Goal: Transaction & Acquisition: Purchase product/service

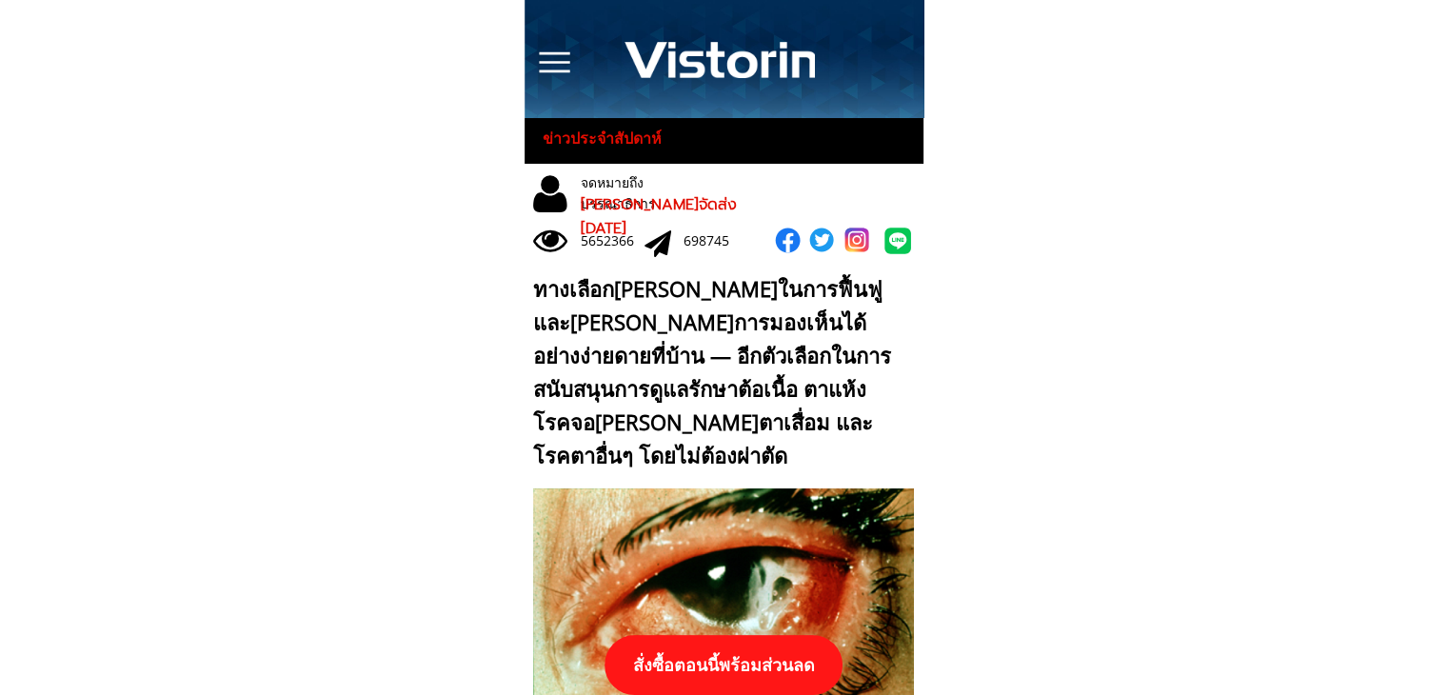
click at [759, 657] on p "สั่งซื้อตอนนี้พร้อมส่วนลด" at bounding box center [723, 665] width 238 height 60
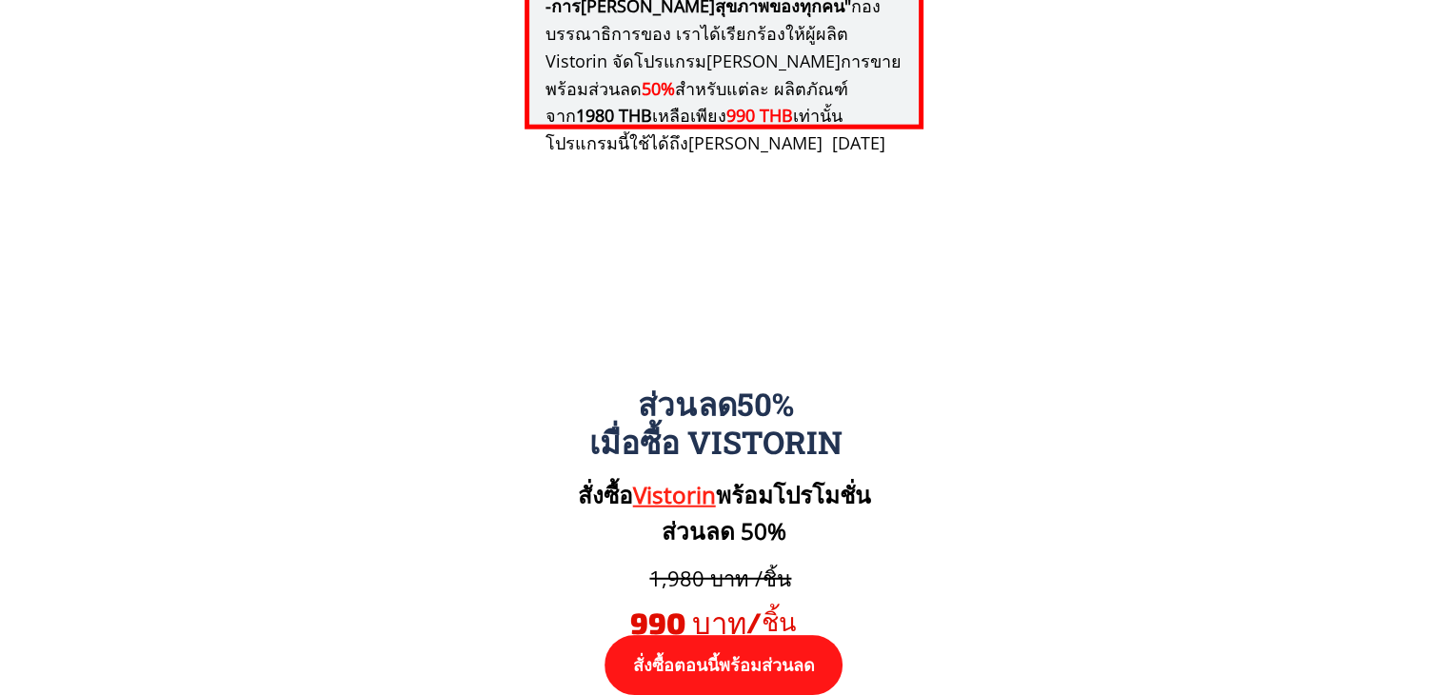
scroll to position [19765, 0]
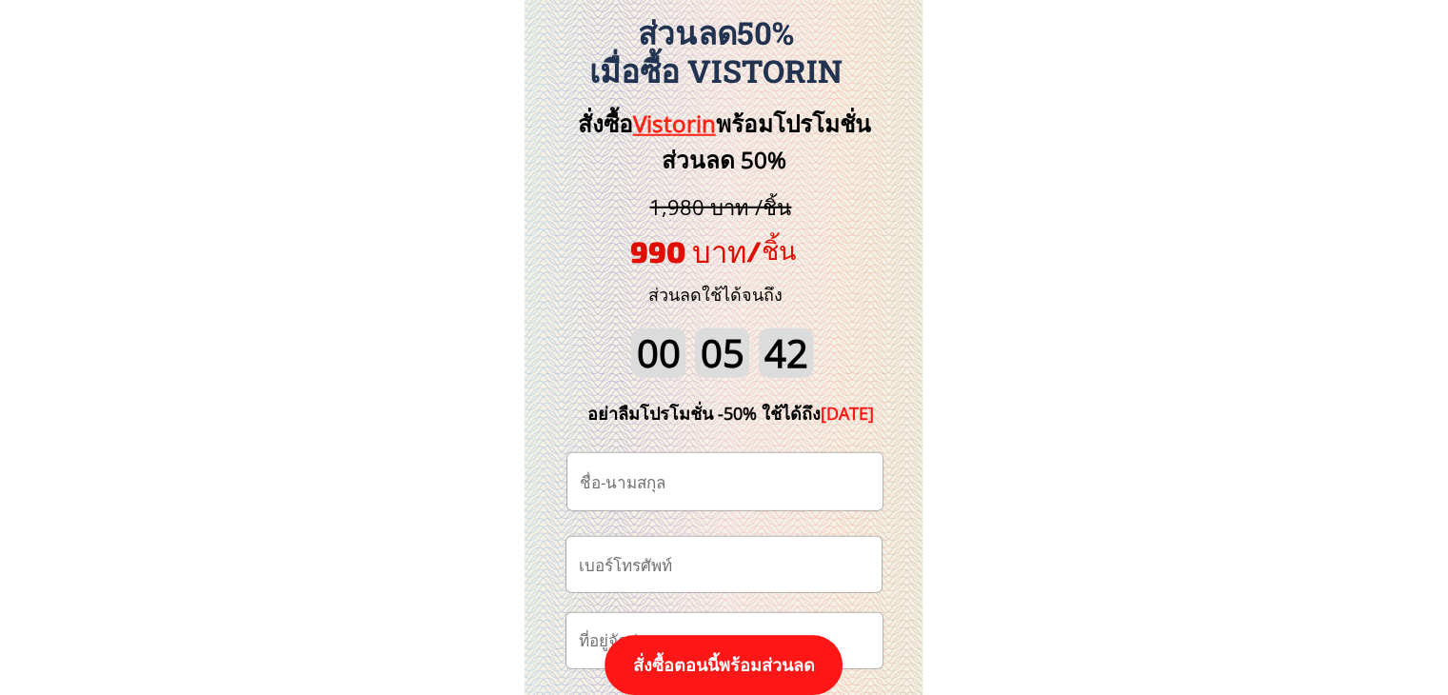
click at [764, 563] on input "tel" at bounding box center [724, 564] width 300 height 54
paste input "0984938401"
type input "0984938401"
click at [700, 490] on input "text" at bounding box center [725, 481] width 300 height 57
paste input "Phonchai Phuangthaisong"
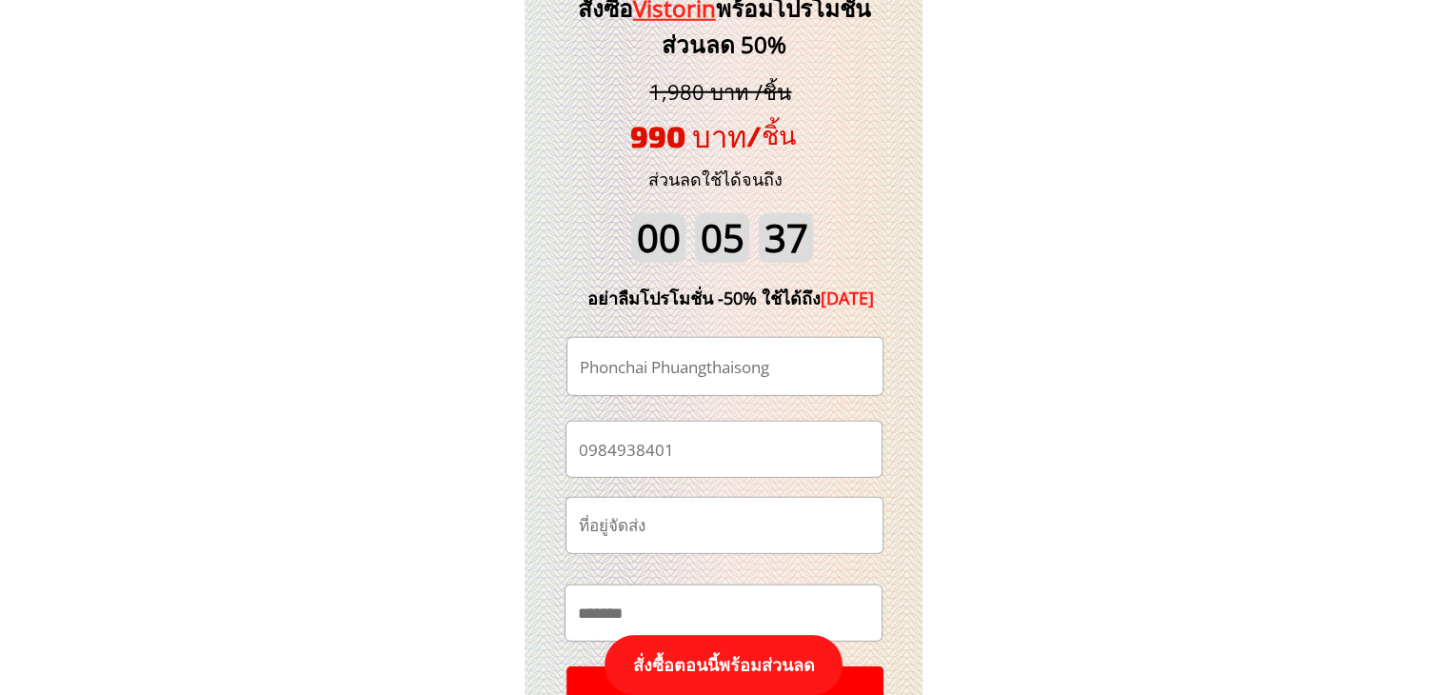
scroll to position [20146, 0]
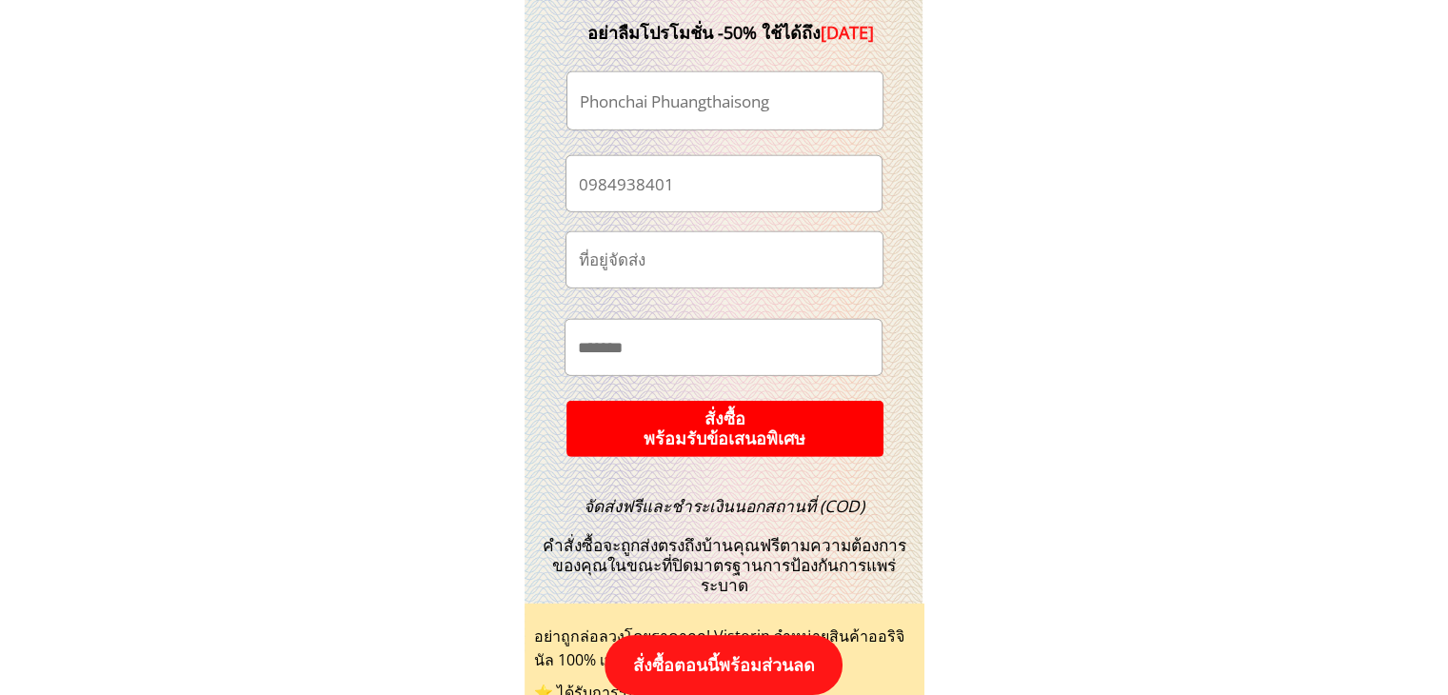
type input "Phonchai Phuangthaisong"
click at [720, 424] on p "สั่งซื้อ พร้อมรับข้อเสนอพิเศษ" at bounding box center [724, 429] width 325 height 58
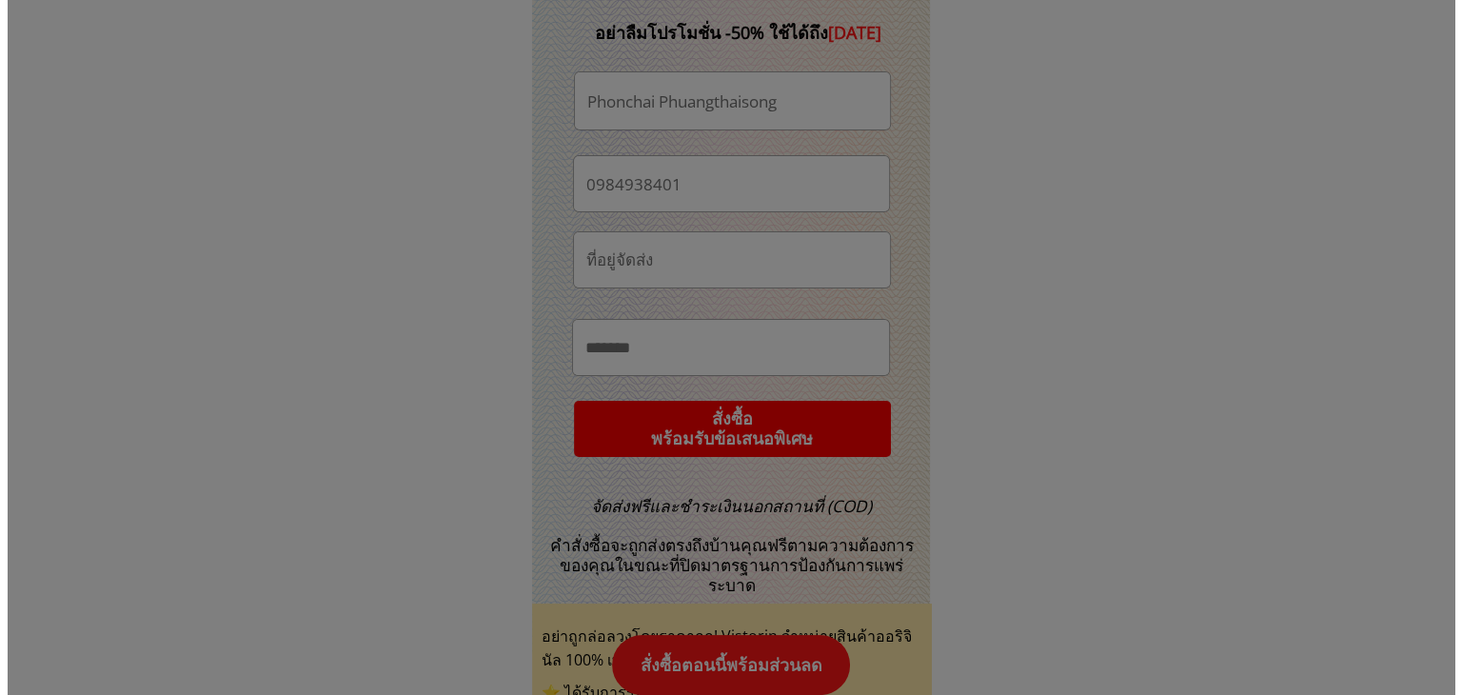
scroll to position [0, 0]
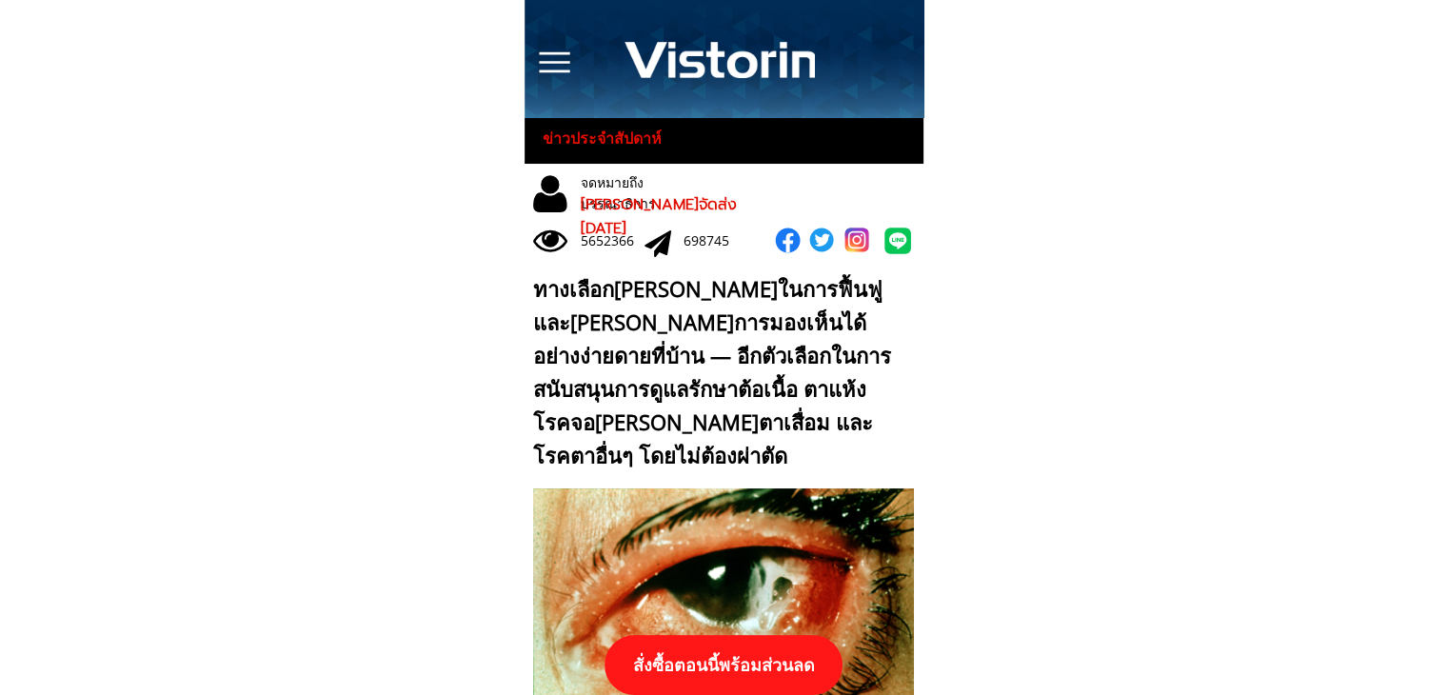
click at [716, 658] on p "สั่งซื้อตอนนี้พร้อมส่วนลด" at bounding box center [723, 665] width 238 height 60
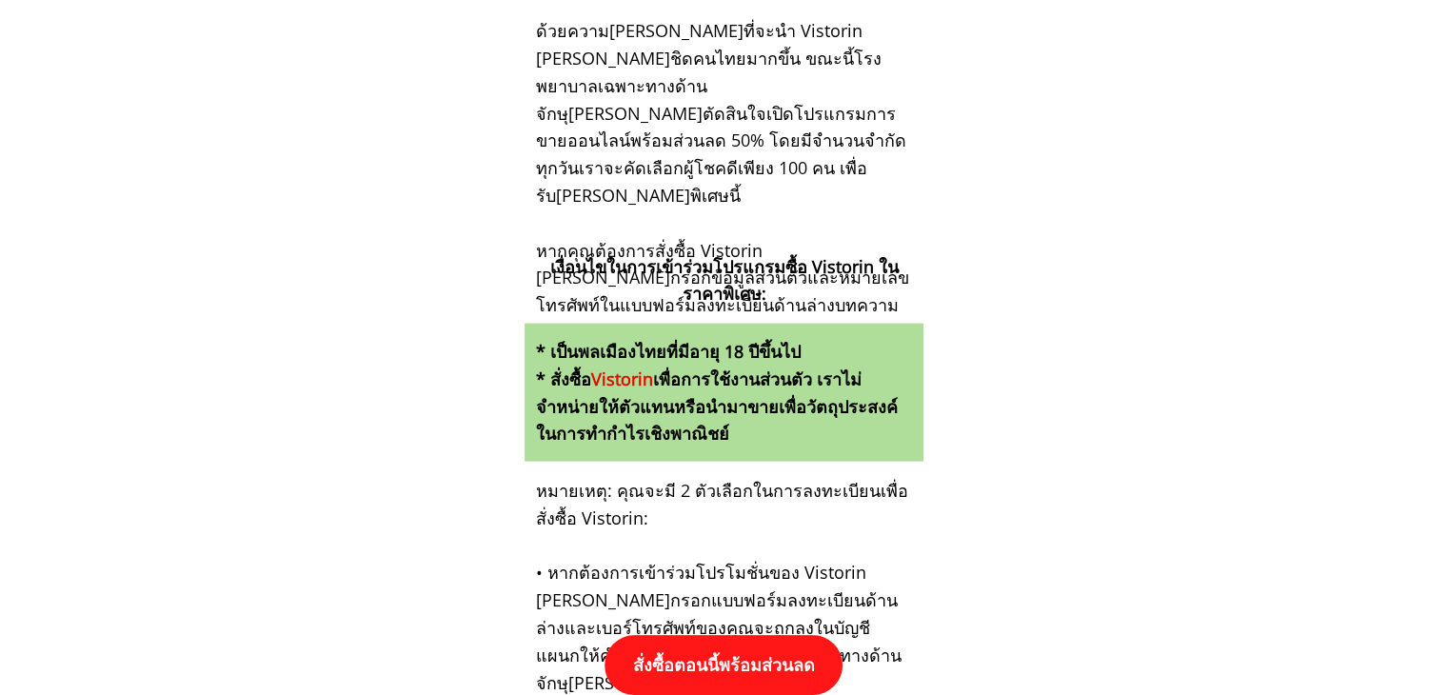
scroll to position [19765, 0]
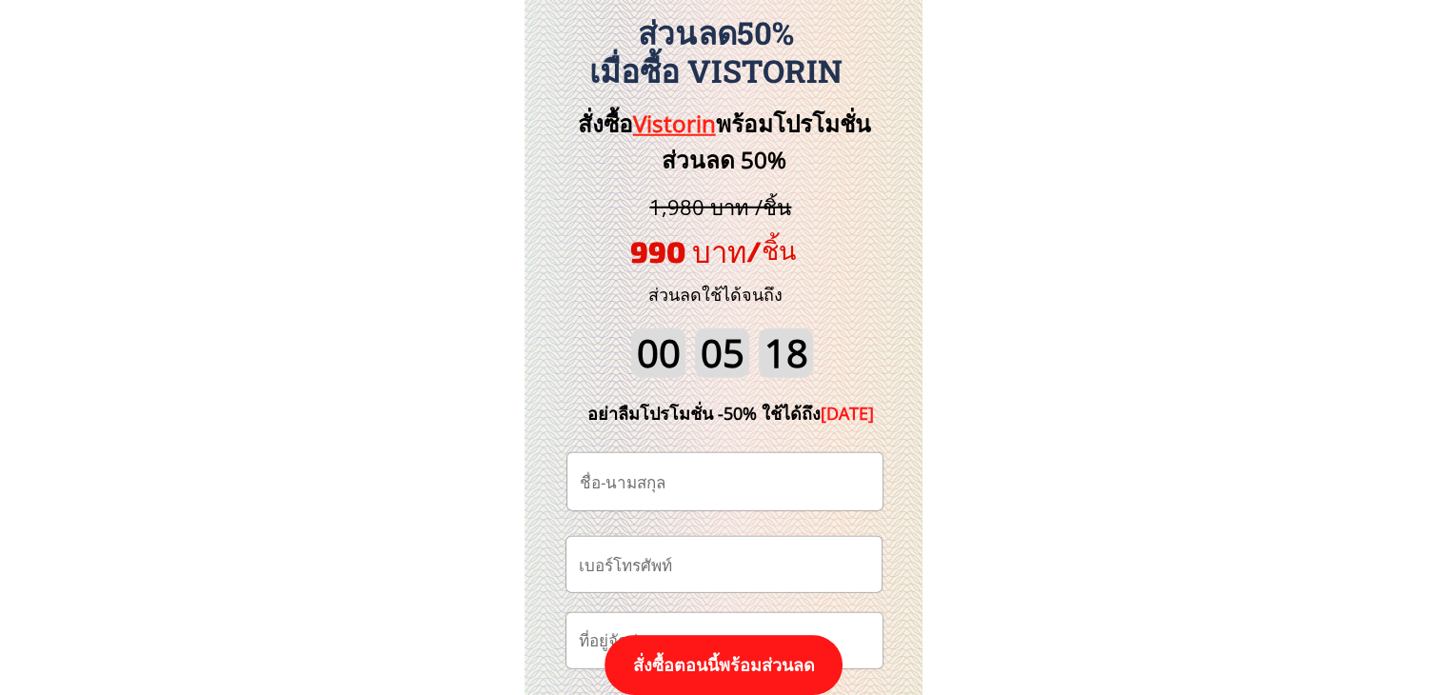
click at [735, 561] on input "tel" at bounding box center [724, 564] width 300 height 54
paste input "0884025750"
type input "0884025750"
click at [752, 475] on input "text" at bounding box center [725, 481] width 300 height 57
paste input "สอนชัย ปรีดี"
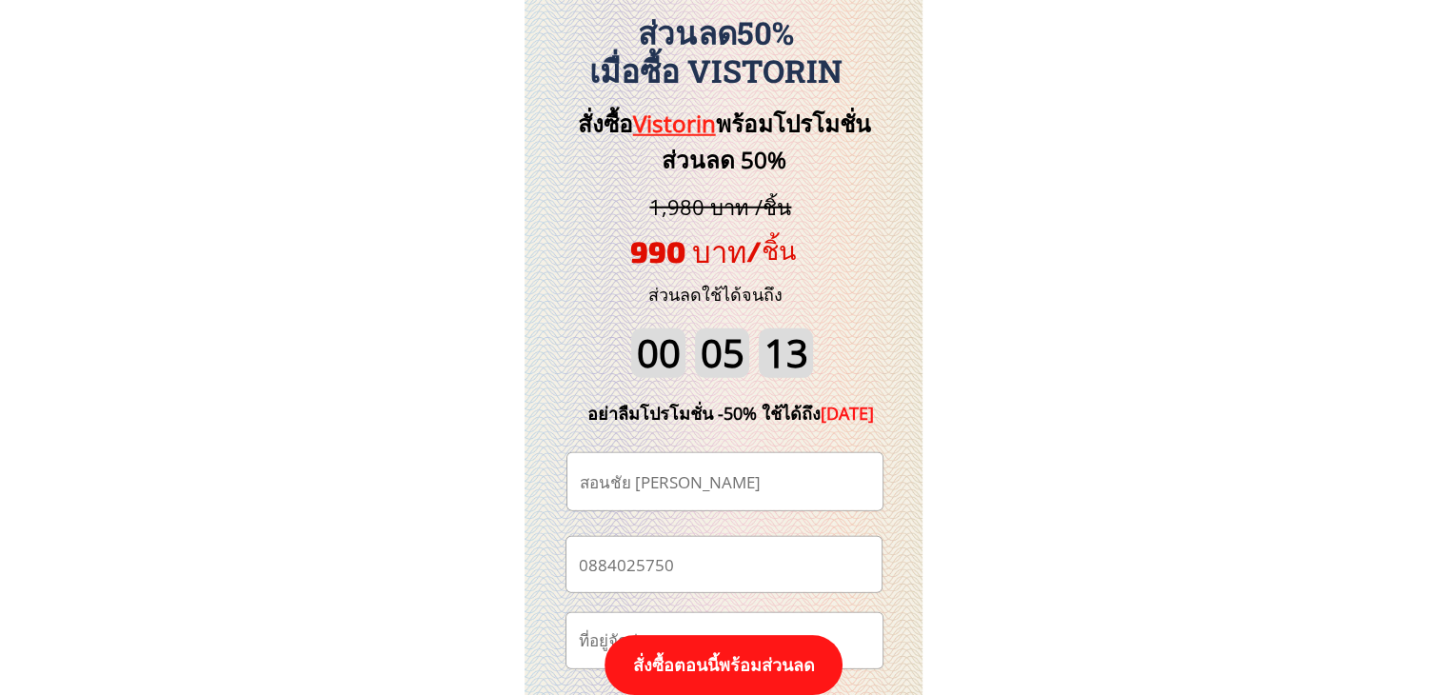
type input "สอนชัย ปรีดี"
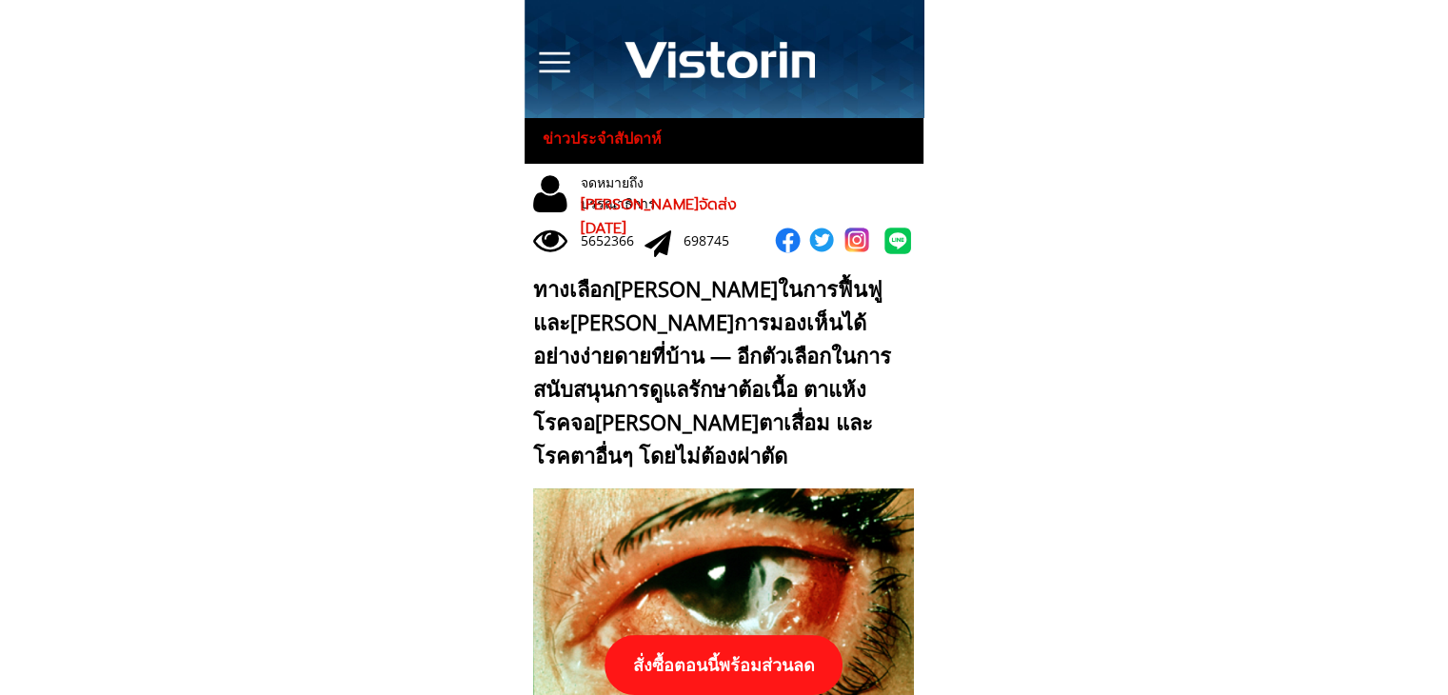
click at [810, 690] on p "สั่งซื้อตอนนี้พร้อมส่วนลด" at bounding box center [723, 665] width 238 height 60
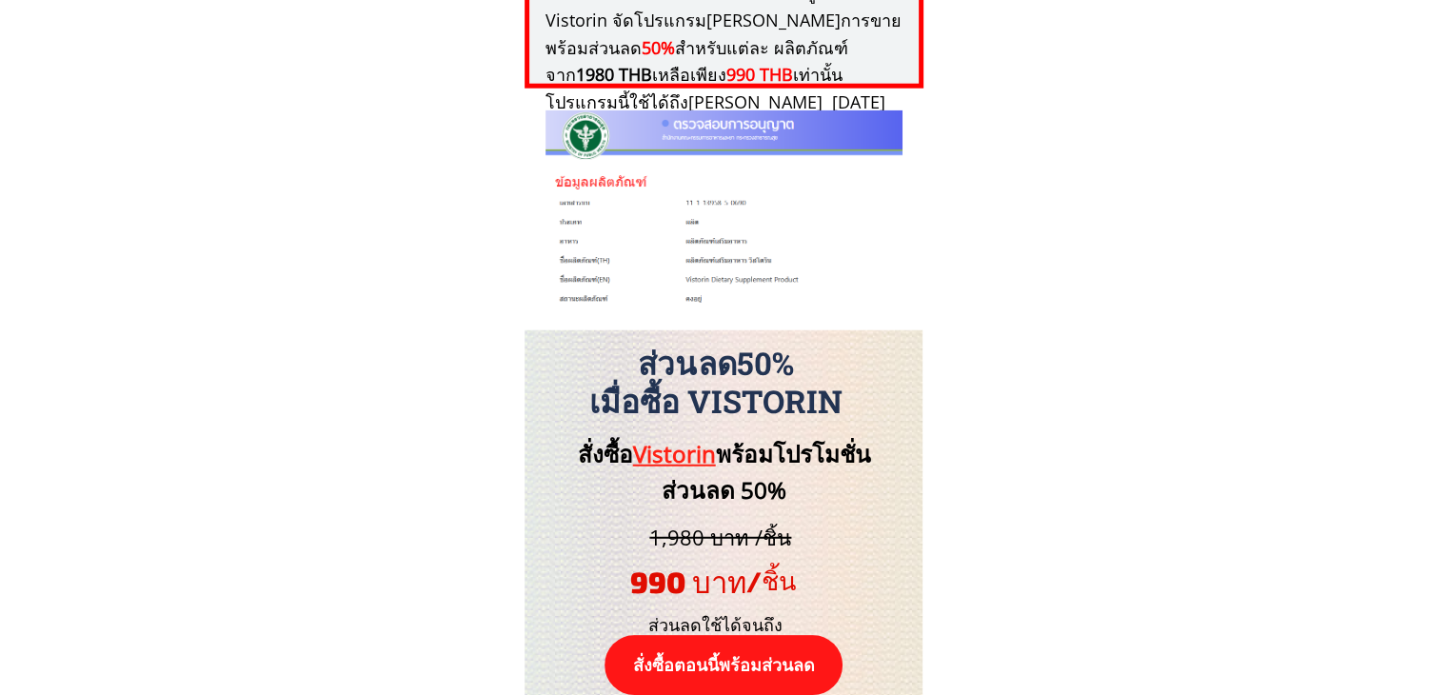
scroll to position [19765, 0]
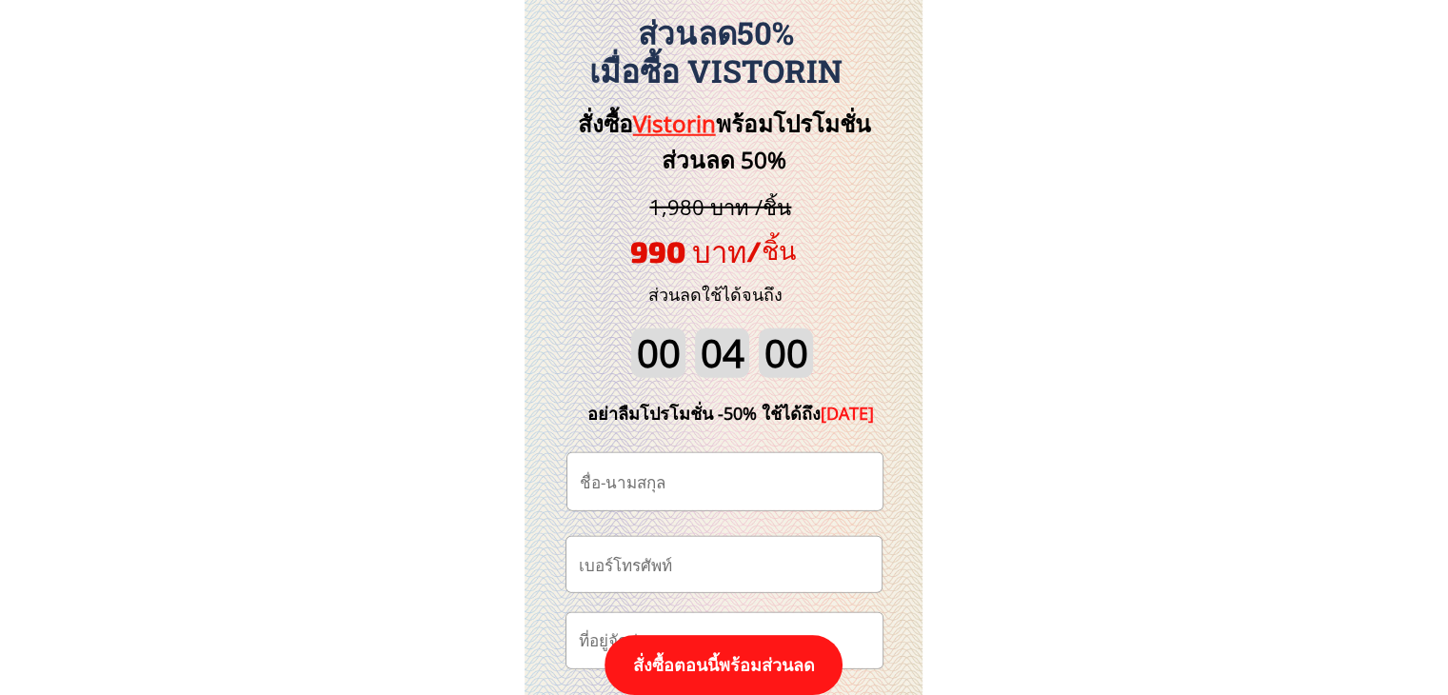
click at [741, 570] on input "tel" at bounding box center [724, 564] width 300 height 54
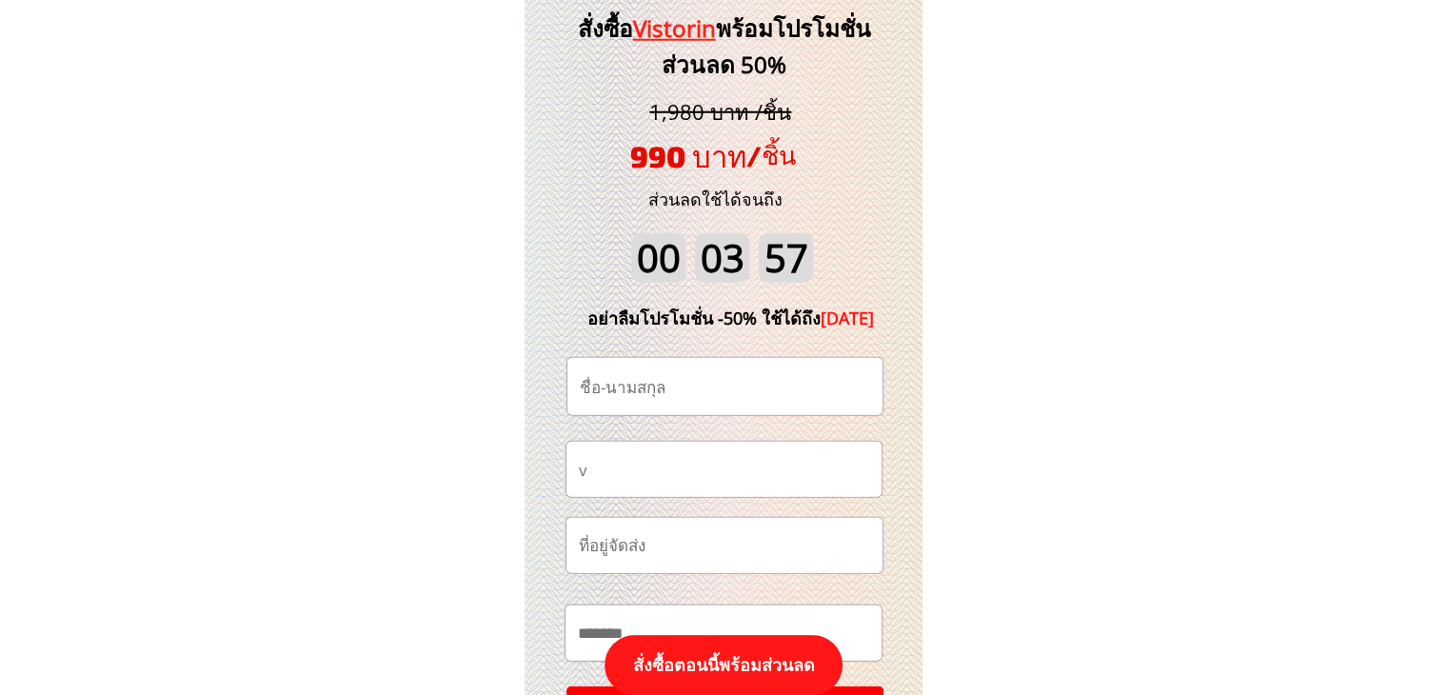
paste input "0979794344"
type input "0979794344"
drag, startPoint x: 656, startPoint y: 386, endPoint x: 657, endPoint y: 374, distance: 12.4
click at [656, 385] on input "text" at bounding box center [725, 386] width 300 height 57
paste input "[PERSON_NAME] ยศชาติ"
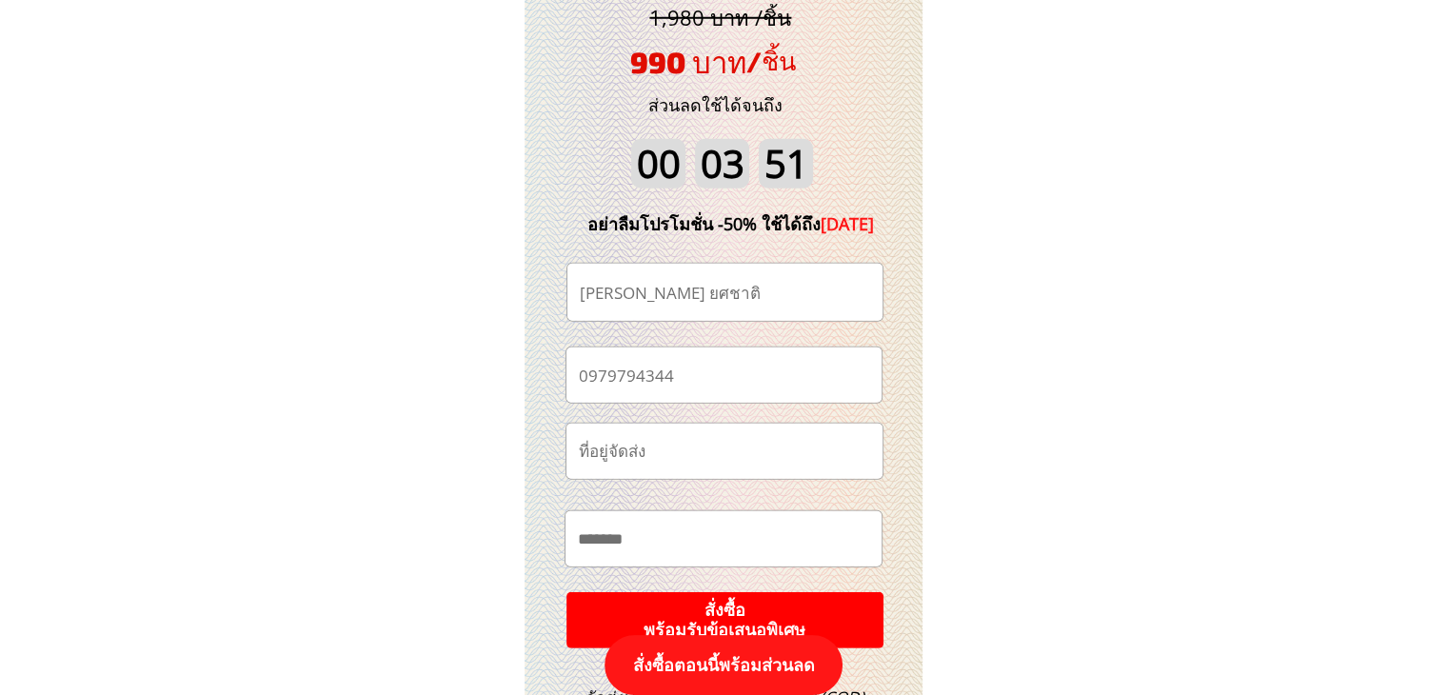
scroll to position [20051, 0]
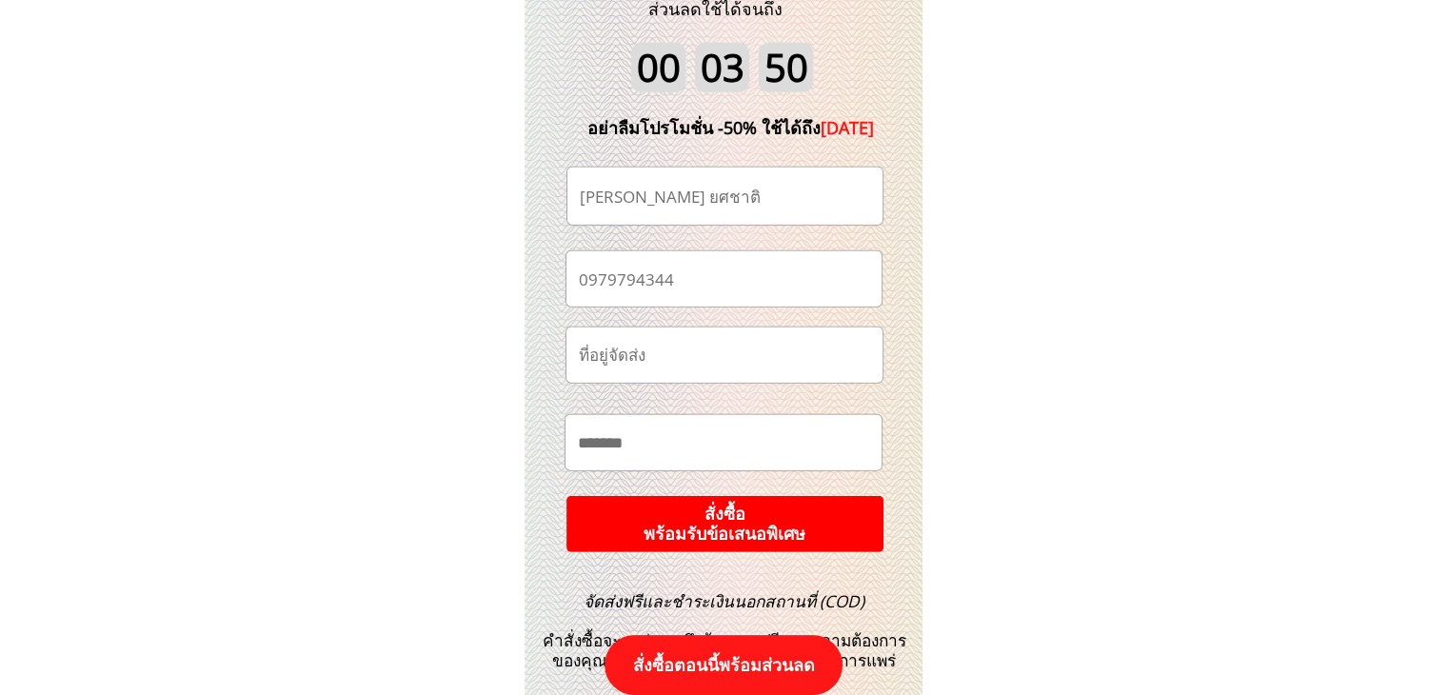
type input "[PERSON_NAME] ยศชาติ"
click at [721, 517] on p "สั่งซื้อ พร้อมรับข้อเสนอพิเศษ" at bounding box center [724, 523] width 322 height 57
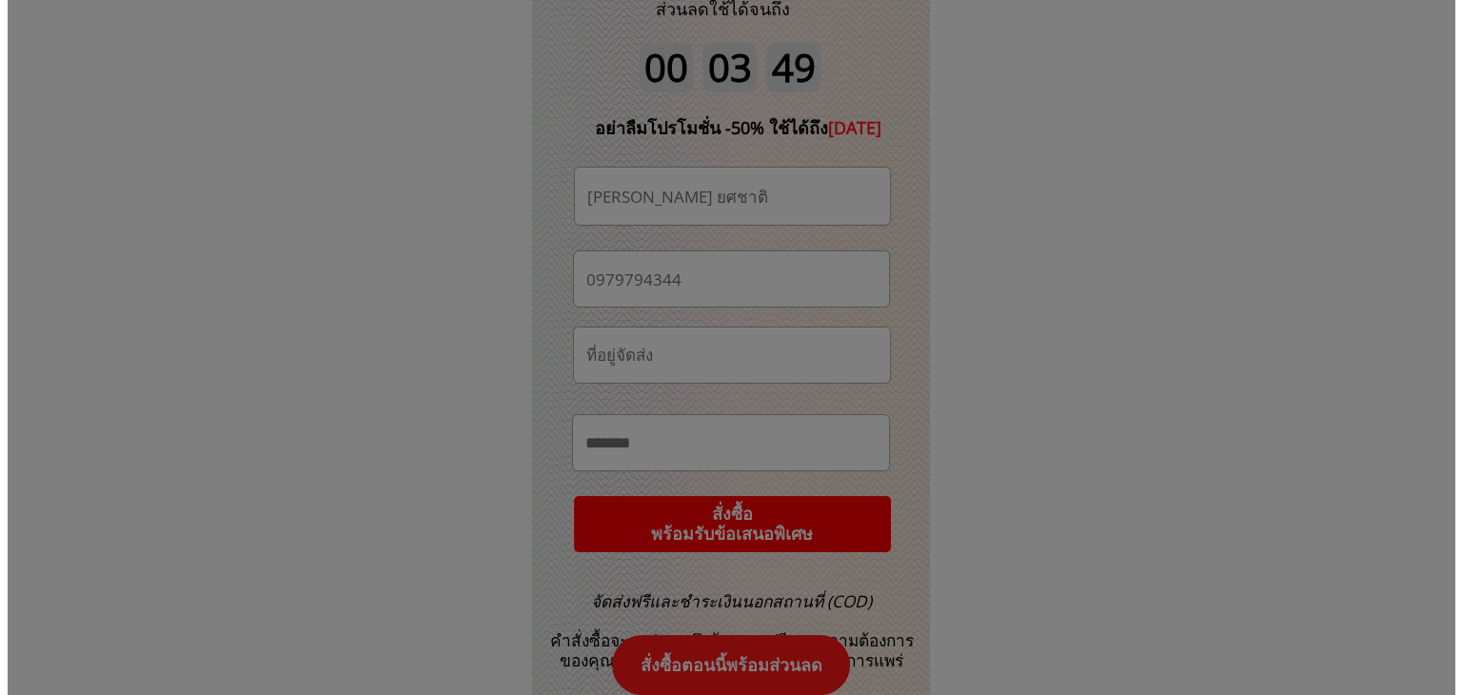
scroll to position [0, 0]
